Goal: Check status: Check status

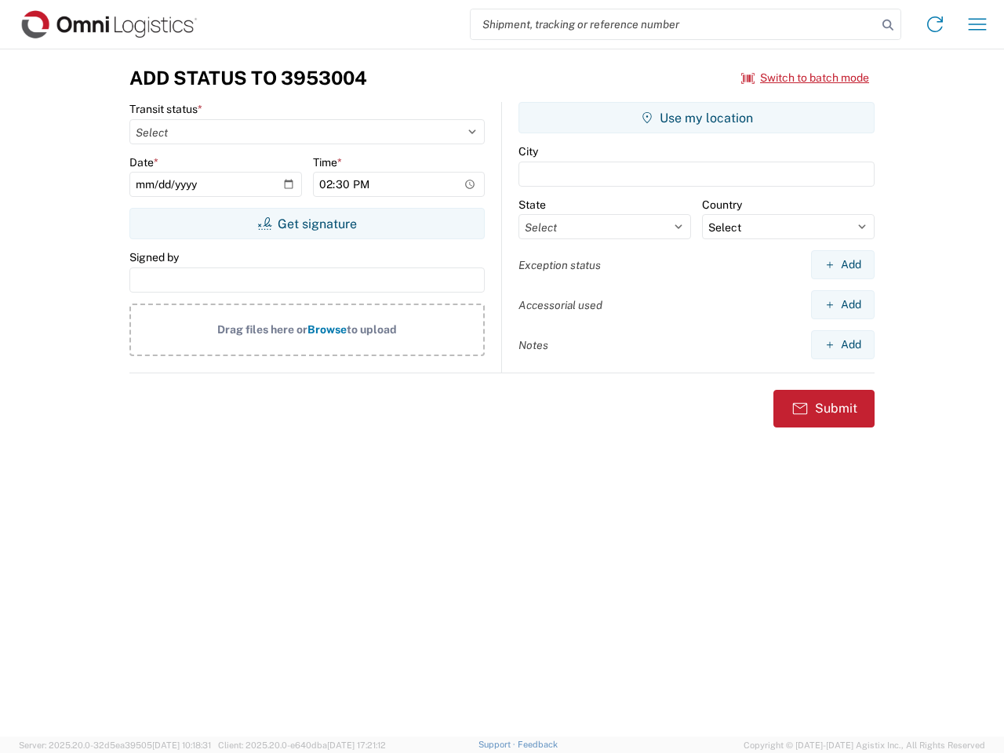
click at [674, 24] on input "search" at bounding box center [674, 24] width 406 height 30
click at [888, 25] on icon at bounding box center [888, 25] width 22 height 22
click at [935, 24] on icon at bounding box center [934, 24] width 25 height 25
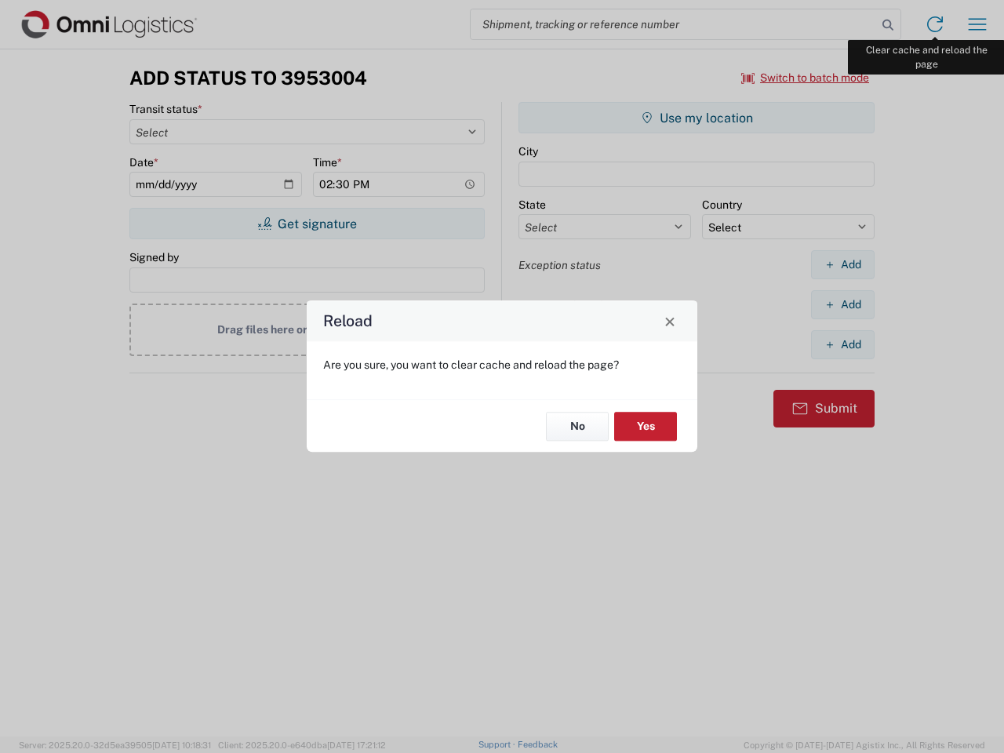
click at [977, 24] on div "Reload Are you sure, you want to clear cache and reload the page? No Yes" at bounding box center [502, 376] width 1004 height 753
click at [806, 78] on div "Reload Are you sure, you want to clear cache and reload the page? No Yes" at bounding box center [502, 376] width 1004 height 753
click at [307, 224] on div "Reload Are you sure, you want to clear cache and reload the page? No Yes" at bounding box center [502, 376] width 1004 height 753
click at [697, 118] on div "Reload Are you sure, you want to clear cache and reload the page? No Yes" at bounding box center [502, 376] width 1004 height 753
click at [842, 264] on div "Reload Are you sure, you want to clear cache and reload the page? No Yes" at bounding box center [502, 376] width 1004 height 753
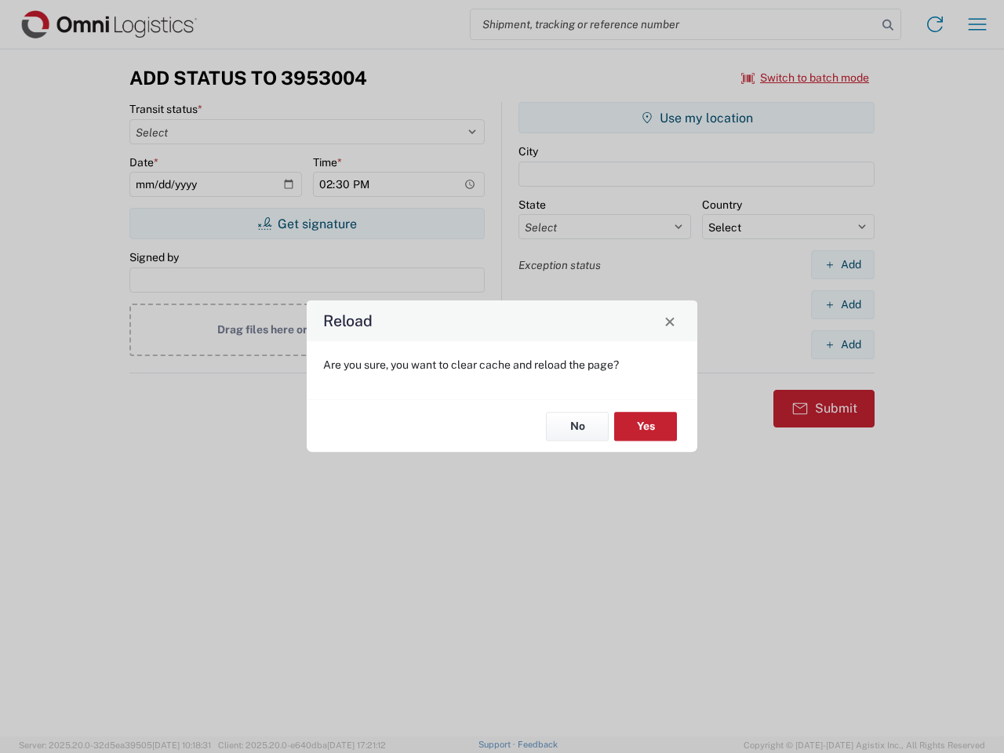
click at [842, 304] on div "Reload Are you sure, you want to clear cache and reload the page? No Yes" at bounding box center [502, 376] width 1004 height 753
click at [842, 344] on div "Reload Are you sure, you want to clear cache and reload the page? No Yes" at bounding box center [502, 376] width 1004 height 753
